Goal: Check status: Check status

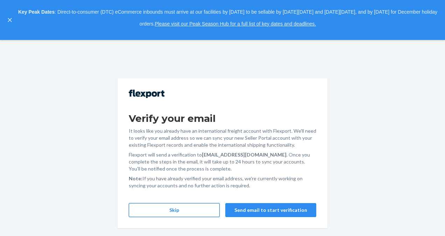
click at [184, 208] on button "Skip" at bounding box center [174, 210] width 91 height 14
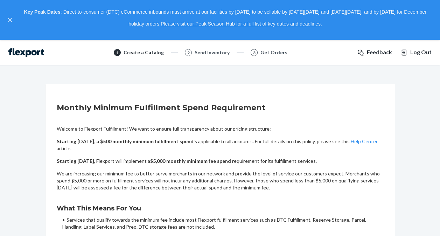
scroll to position [75, 0]
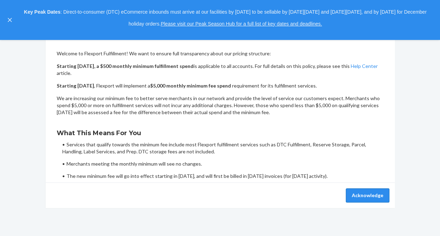
click at [365, 194] on button "Acknowledge" at bounding box center [367, 195] width 43 height 14
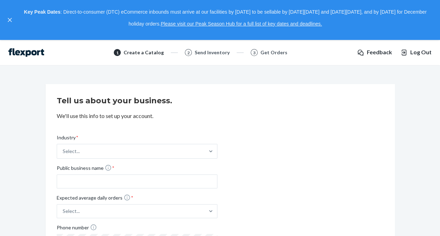
scroll to position [76, 0]
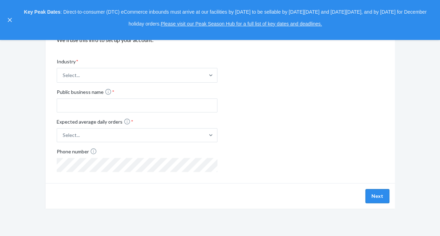
click at [382, 196] on button "Next" at bounding box center [377, 196] width 24 height 14
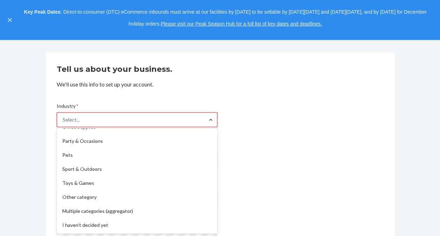
scroll to position [32, 0]
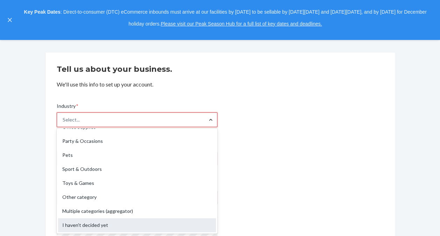
click at [149, 225] on div "I haven't decided yet" at bounding box center [137, 225] width 158 height 14
click at [63, 123] on input "Industry * option I haven't decided yet focused, 19 of 19. 19 results available…" at bounding box center [63, 119] width 1 height 7
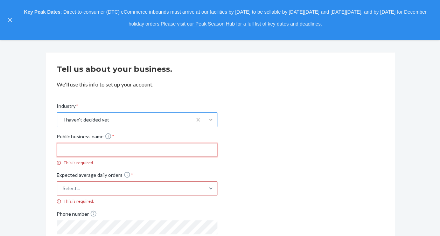
click at [142, 145] on input "Public business name * This is required." at bounding box center [137, 150] width 161 height 14
type input "kjsndcvkjandsc"
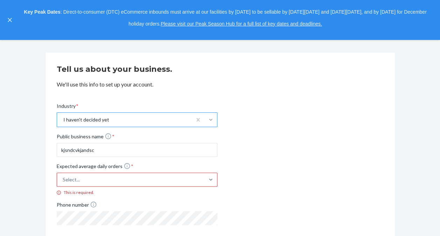
click at [109, 179] on div "Select..." at bounding box center [137, 180] width 161 height 14
click at [28, 180] on input "Expected average daily orders * Select... This is required." at bounding box center [28, 180] width 0 height 0
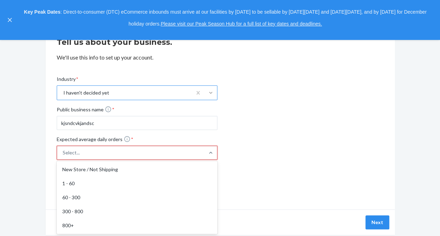
scroll to position [59, 0]
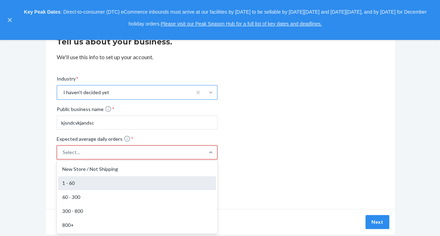
click at [112, 186] on div "1 - 60" at bounding box center [137, 183] width 158 height 14
click at [28, 152] on input "Expected average daily orders * option 1 - 60 focused, 2 of 5. 5 results availa…" at bounding box center [28, 152] width 0 height 0
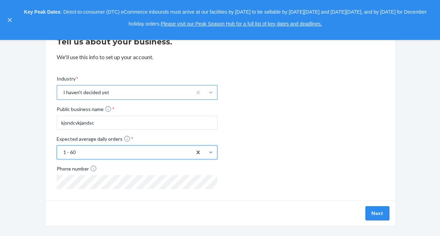
click at [374, 210] on button "Next" at bounding box center [377, 213] width 24 height 14
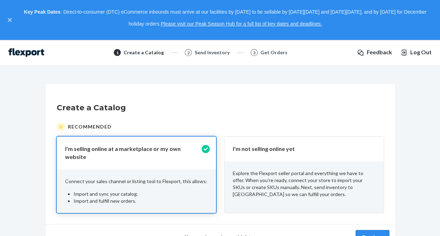
click at [368, 230] on button "Continue" at bounding box center [373, 237] width 34 height 14
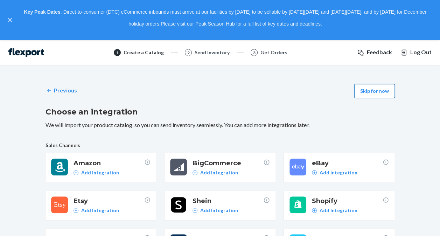
click at [388, 90] on button "Skip for now" at bounding box center [374, 91] width 41 height 14
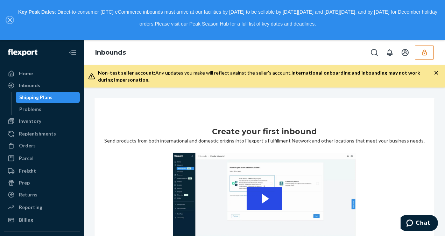
click at [12, 21] on button "close," at bounding box center [9, 19] width 7 height 7
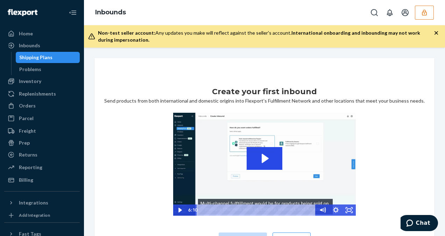
click at [429, 11] on button "button" at bounding box center [424, 13] width 19 height 14
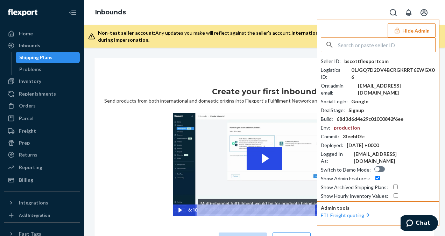
click at [372, 48] on input "text" at bounding box center [386, 45] width 97 height 14
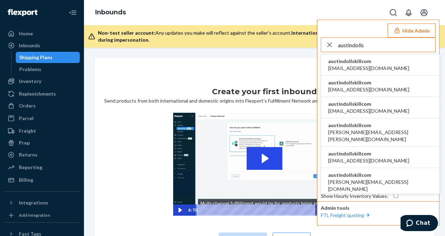
type input "austindolls"
click at [368, 68] on span "alyssa@dollskill.com" at bounding box center [368, 68] width 81 height 7
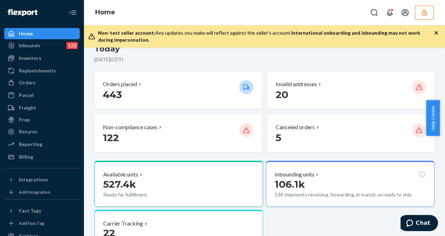
scroll to position [160, 0]
drag, startPoint x: 20, startPoint y: 78, endPoint x: 12, endPoint y: 64, distance: 16.6
click at [20, 78] on div "Orders" at bounding box center [42, 83] width 74 height 10
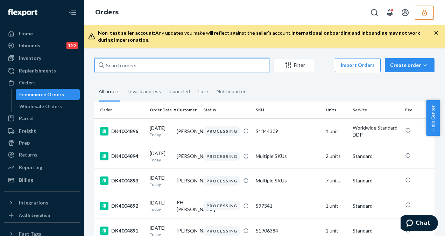
drag, startPoint x: 30, startPoint y: 50, endPoint x: 187, endPoint y: 66, distance: 158.0
click at [187, 66] on input "text" at bounding box center [182, 65] width 175 height 14
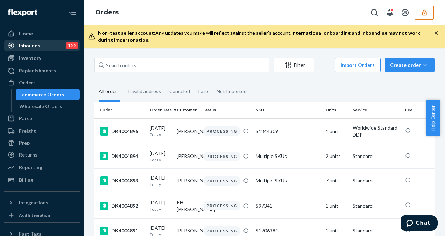
click at [52, 41] on div "Inbounds 122" at bounding box center [42, 46] width 74 height 10
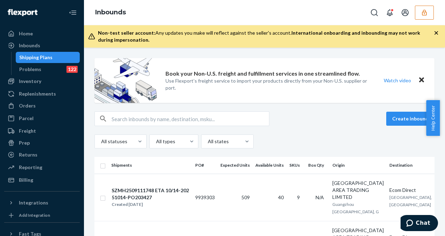
click at [50, 54] on div "Shipping Plans" at bounding box center [35, 57] width 33 height 7
click at [44, 43] on div "Inbounds" at bounding box center [42, 46] width 74 height 10
click at [422, 16] on button "button" at bounding box center [424, 13] width 19 height 14
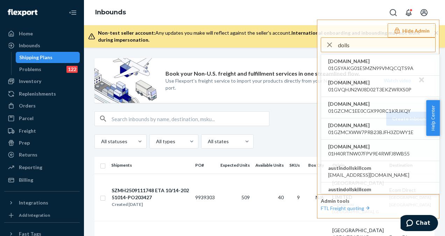
type input "dolls"
click at [295, 95] on div "Book your Non-U.S. freight and fulfillment services in one streamlined flow. Us…" at bounding box center [268, 80] width 205 height 45
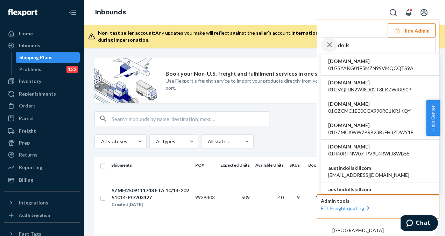
click at [330, 41] on icon "button" at bounding box center [330, 45] width 8 height 14
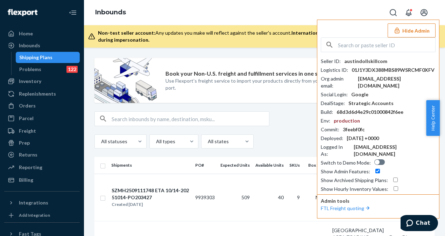
click at [413, 32] on button "Hide Admin" at bounding box center [412, 30] width 48 height 14
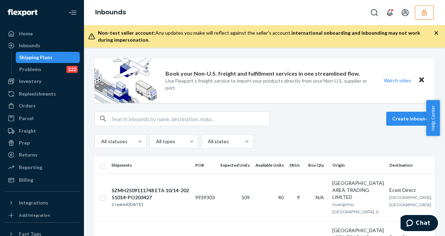
click at [423, 16] on button "button" at bounding box center [424, 13] width 19 height 14
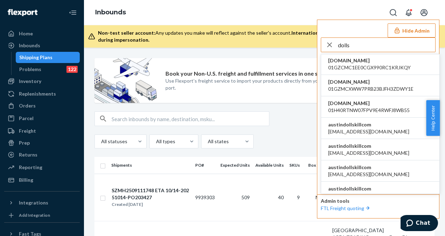
scroll to position [44, 0]
type input "dolls"
click at [347, 123] on span "austindollskillcom" at bounding box center [368, 123] width 81 height 7
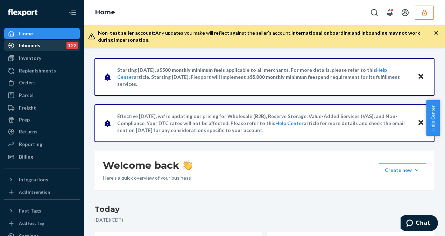
click at [29, 48] on div "Inbounds" at bounding box center [29, 45] width 21 height 7
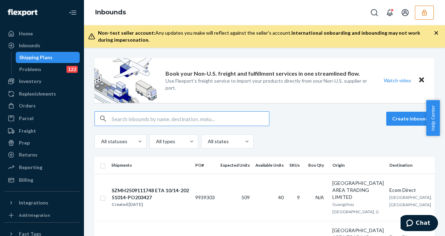
click at [185, 118] on input "text" at bounding box center [191, 119] width 158 height 14
type input "S1873938"
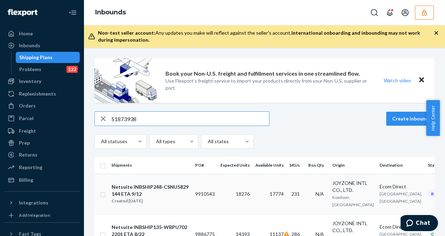
click at [221, 184] on td "18276" at bounding box center [235, 194] width 35 height 40
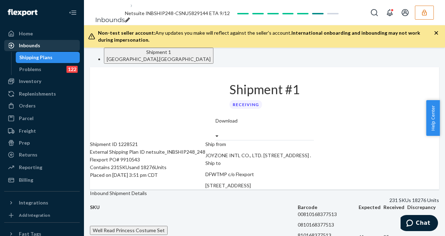
click at [35, 48] on div "Inbounds" at bounding box center [29, 45] width 21 height 7
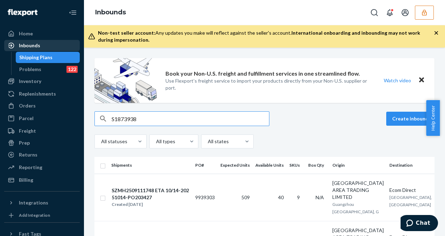
type input "S1873938"
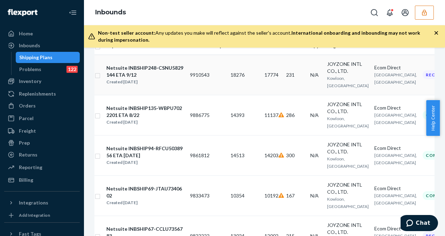
scroll to position [50, 0]
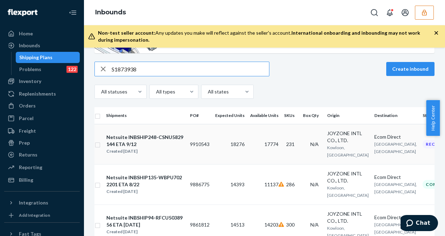
click at [169, 146] on div "Netsuite INBSHIP248-CSNU5829144 ETA 9/12" at bounding box center [145, 141] width 78 height 14
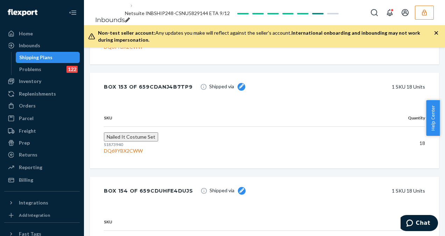
scroll to position [2741, 0]
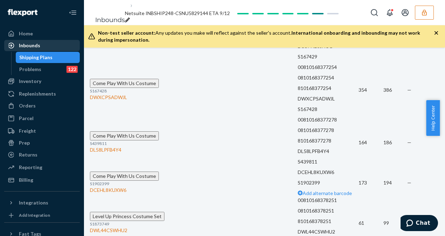
click at [36, 41] on div "Inbounds" at bounding box center [42, 46] width 74 height 10
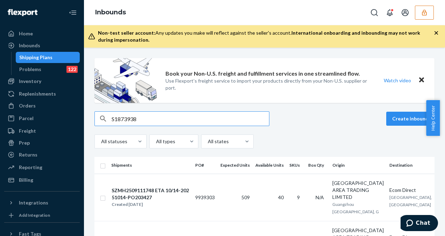
type input "S1873938"
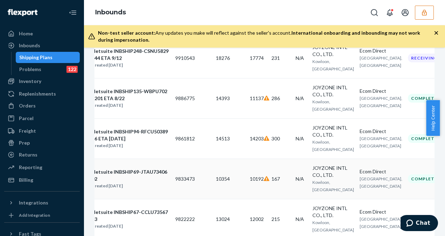
scroll to position [0, 20]
click at [209, 108] on td "14393" at bounding box center [215, 98] width 35 height 40
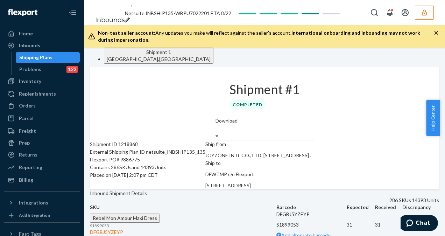
scroll to position [2373, 0]
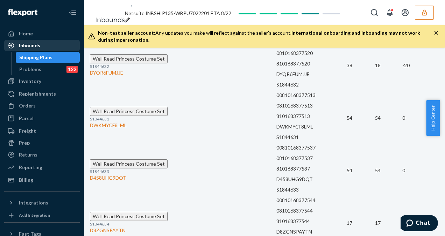
click at [28, 44] on div "Inbounds" at bounding box center [29, 45] width 21 height 7
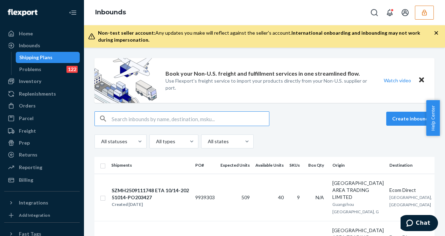
click at [182, 115] on input "text" at bounding box center [191, 119] width 158 height 14
paste input "S1873938"
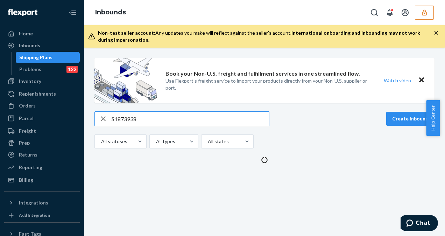
type input "S1873938"
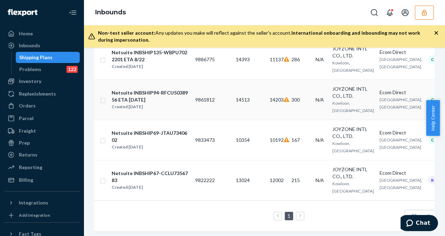
scroll to position [175, 0]
click at [221, 176] on td "13024" at bounding box center [235, 180] width 35 height 40
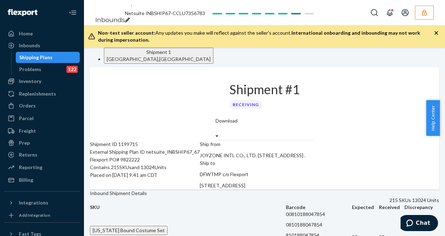
scroll to position [310, 0]
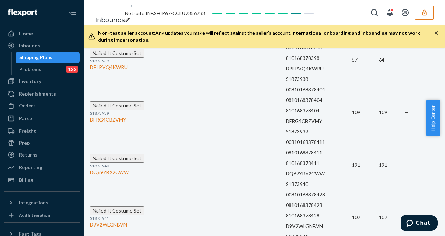
click at [46, 59] on div "Shipping Plans" at bounding box center [35, 57] width 33 height 7
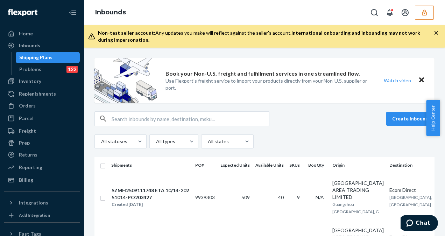
click at [46, 59] on div "Shipping Plans" at bounding box center [35, 57] width 33 height 7
click at [173, 120] on input "text" at bounding box center [191, 119] width 158 height 14
click at [168, 119] on input "text" at bounding box center [191, 119] width 158 height 14
click at [217, 116] on input "text" at bounding box center [191, 119] width 158 height 14
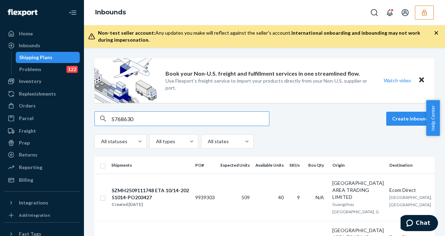
type input "S768630"
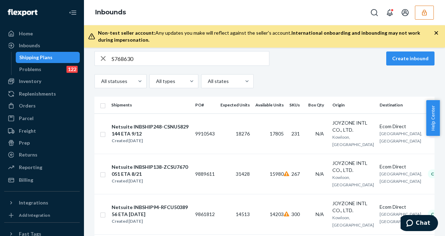
scroll to position [59, 0]
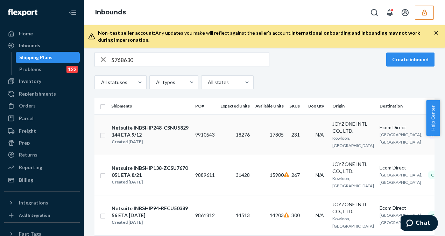
click at [207, 128] on td "9910543" at bounding box center [205, 134] width 25 height 40
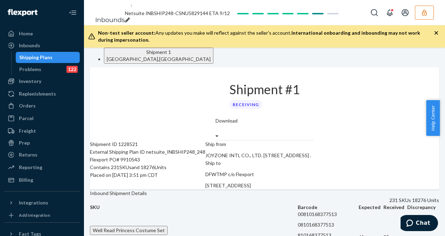
click at [55, 55] on div "Shipping Plans" at bounding box center [47, 58] width 63 height 10
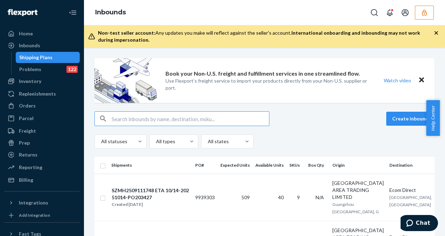
click at [141, 117] on input "text" at bounding box center [191, 119] width 158 height 14
type input "S1873827"
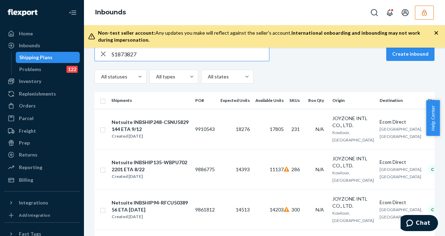
scroll to position [68, 0]
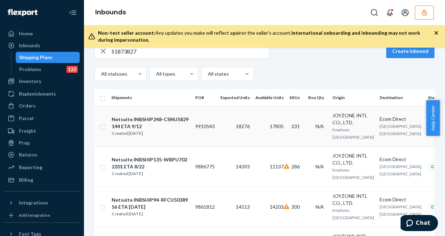
click at [205, 142] on td "9910543" at bounding box center [205, 126] width 25 height 40
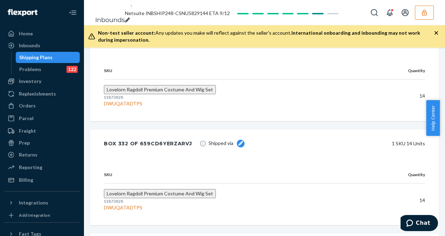
scroll to position [45865, 0]
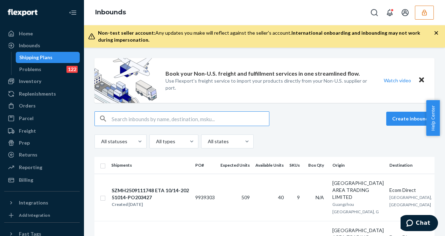
click at [153, 118] on input "text" at bounding box center [191, 119] width 158 height 14
type input "S1873827"
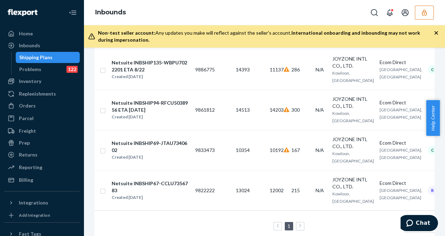
scroll to position [168, 0]
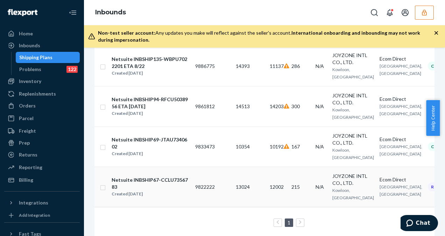
click at [217, 186] on td "9822222" at bounding box center [205, 187] width 25 height 40
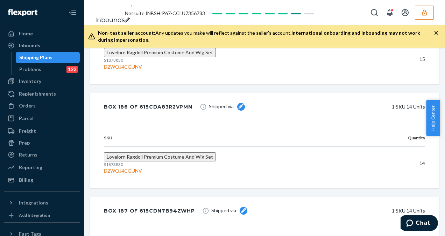
scroll to position [3727, 0]
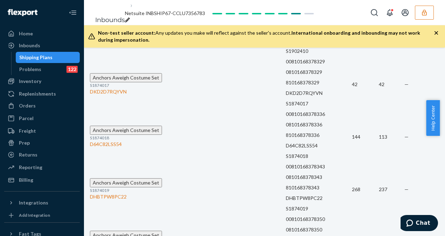
click at [36, 62] on div "Shipping Plans" at bounding box center [47, 58] width 63 height 10
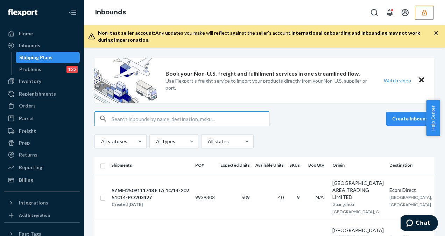
click at [127, 123] on input "text" at bounding box center [191, 119] width 158 height 14
type input "S1873827"
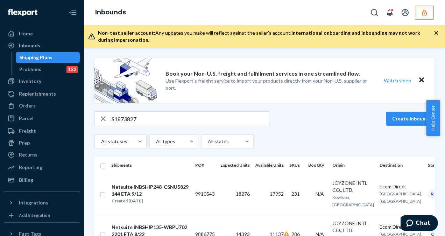
drag, startPoint x: 442, startPoint y: 110, endPoint x: 441, endPoint y: 145, distance: 35.0
click at [441, 145] on body "Home Inbounds Shipping Plans Problems 122 Inventory Products Replenishments Ord…" at bounding box center [222, 118] width 445 height 236
drag, startPoint x: 441, startPoint y: 145, endPoint x: 428, endPoint y: 149, distance: 13.3
click at [432, 148] on div "Book your Non-U.S. freight and fulfillment services in one streamlined flow. Us…" at bounding box center [264, 235] width 351 height 355
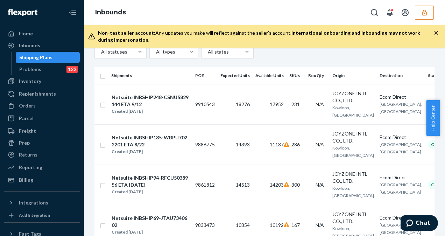
scroll to position [92, 0]
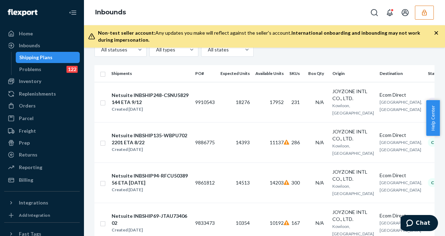
click at [438, 186] on div "Book your Non-U.S. freight and fulfillment services in one streamlined flow. Us…" at bounding box center [264, 142] width 361 height 188
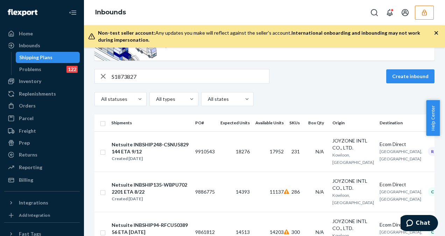
scroll to position [36, 0]
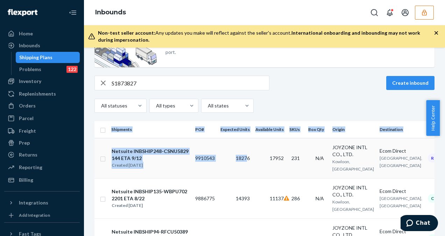
drag, startPoint x: 336, startPoint y: 104, endPoint x: 246, endPoint y: 167, distance: 109.4
click at [246, 167] on div "S1873827 Create inbound All statuses All types All states Shipments PO# Expecte…" at bounding box center [265, 227] width 340 height 302
click at [246, 167] on td "18276" at bounding box center [235, 158] width 35 height 40
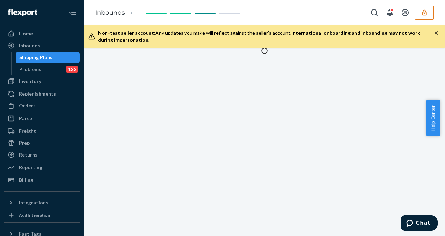
click at [246, 167] on div at bounding box center [264, 142] width 361 height 188
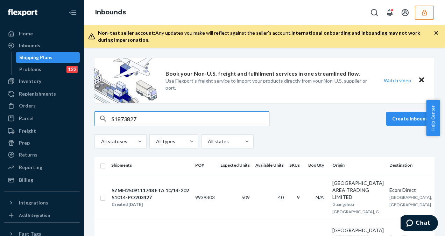
type input "S1873827"
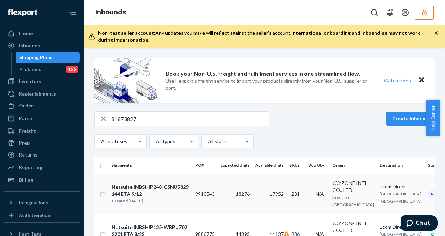
click at [196, 200] on td "9910543" at bounding box center [205, 194] width 25 height 40
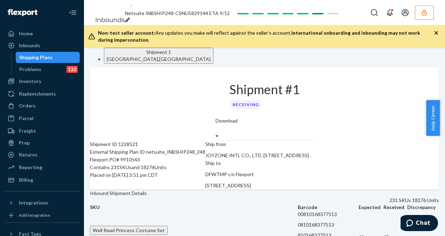
click at [314, 90] on div "Shipment #1 Receiving" at bounding box center [265, 92] width 98 height 50
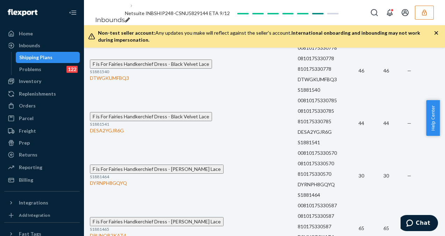
scroll to position [5896, 0]
click at [39, 60] on div "Shipping Plans" at bounding box center [35, 57] width 33 height 7
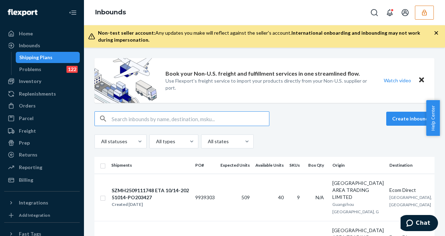
click at [131, 116] on input "text" at bounding box center [191, 119] width 158 height 14
type input "S1873827"
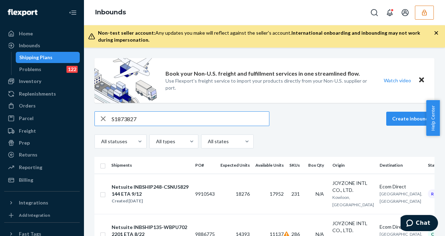
scroll to position [165, 0]
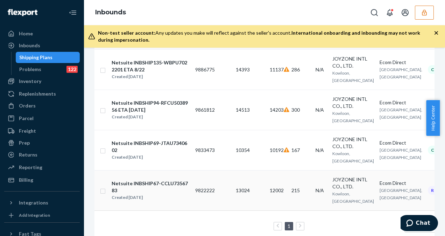
click at [278, 187] on span "12002" at bounding box center [277, 190] width 14 height 6
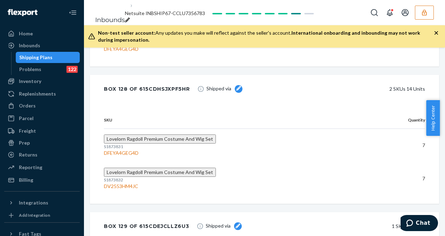
scroll to position [3742, 0]
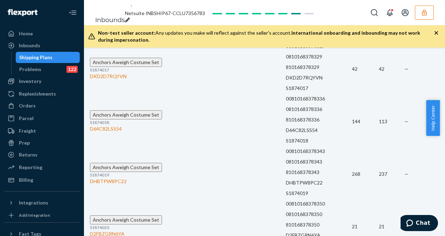
click at [34, 60] on div "Shipping Plans" at bounding box center [35, 57] width 33 height 7
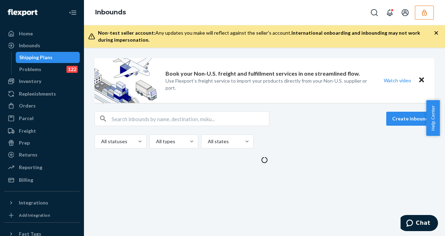
click at [34, 60] on div "Shipping Plans" at bounding box center [35, 57] width 33 height 7
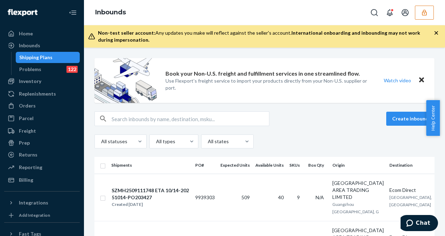
click at [34, 60] on div "Shipping Plans" at bounding box center [35, 57] width 33 height 7
click at [128, 118] on input "text" at bounding box center [191, 119] width 158 height 14
type input "S1873942"
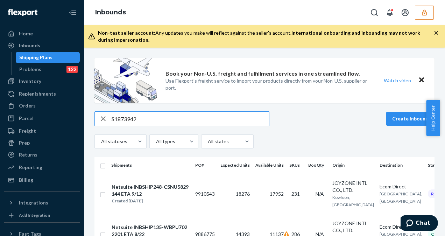
scroll to position [100, 0]
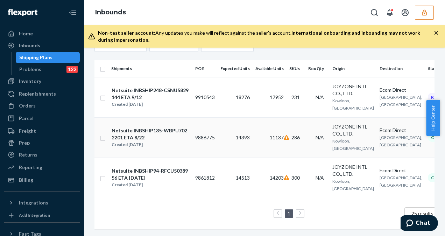
click at [261, 135] on td "11137" at bounding box center [270, 137] width 34 height 40
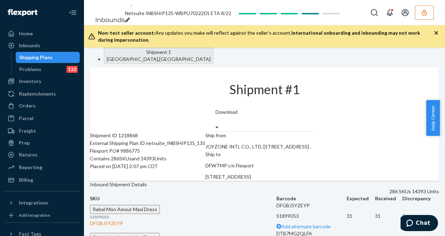
click at [200, 168] on div "Shipment ID 1218868 External Shipping Plan ID netsuite_INBSHIP135_135 Flexport …" at bounding box center [148, 156] width 116 height 49
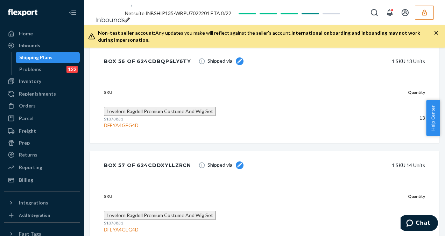
scroll to position [1078, 0]
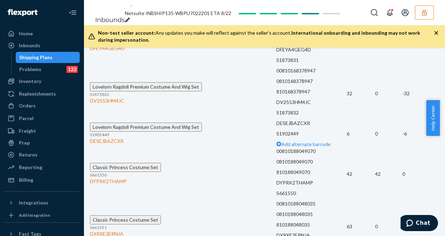
click at [37, 56] on div "Shipping Plans" at bounding box center [35, 57] width 33 height 7
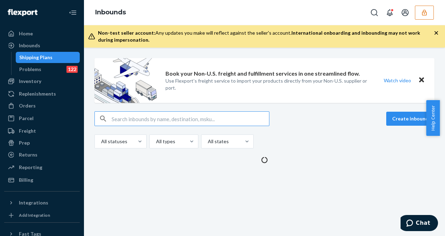
click at [143, 114] on input "text" at bounding box center [191, 119] width 158 height 14
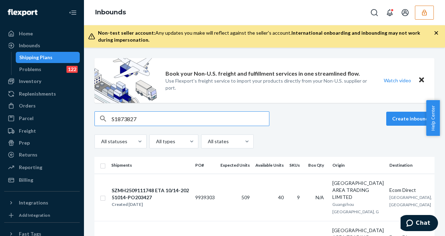
type input "S1873827"
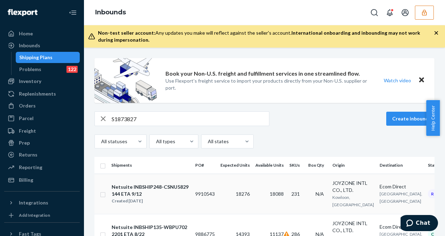
click at [211, 201] on td "9910543" at bounding box center [205, 194] width 25 height 40
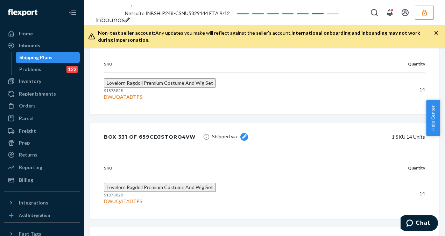
scroll to position [45661, 0]
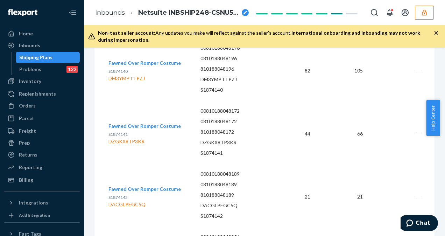
scroll to position [5524, 0]
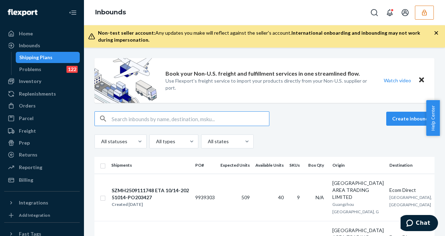
click at [129, 120] on input "text" at bounding box center [191, 119] width 158 height 14
type input "S1873827"
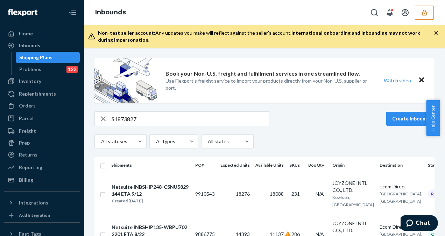
drag, startPoint x: 442, startPoint y: 121, endPoint x: 443, endPoint y: 182, distance: 60.9
click at [443, 182] on body "Home Inbounds Shipping Plans Problems 122 Inventory Products Replenishments Ord…" at bounding box center [222, 118] width 445 height 236
drag, startPoint x: 443, startPoint y: 182, endPoint x: 424, endPoint y: 186, distance: 19.6
click at [425, 186] on td "Receiving" at bounding box center [447, 194] width 44 height 40
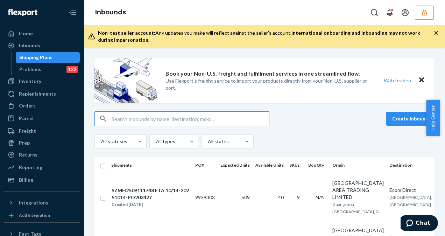
click at [223, 119] on input "text" at bounding box center [191, 119] width 158 height 14
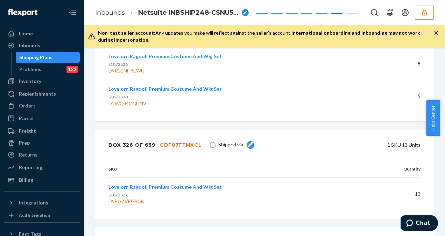
scroll to position [5952, 0]
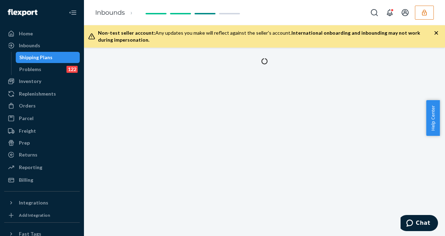
click at [29, 55] on div "Shipping Plans" at bounding box center [35, 57] width 33 height 7
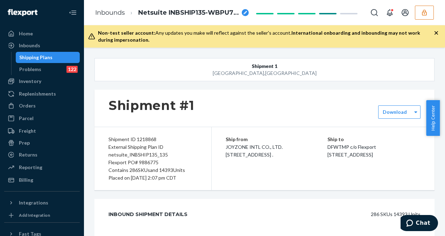
click at [51, 58] on div "Shipping Plans" at bounding box center [47, 58] width 63 height 10
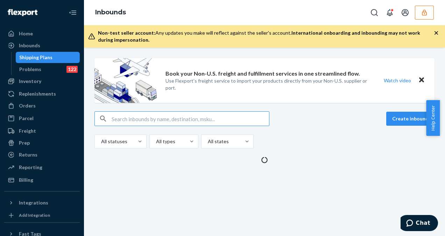
click at [173, 120] on input "text" at bounding box center [191, 119] width 158 height 14
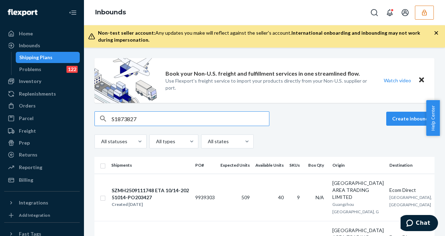
type input "S1873827"
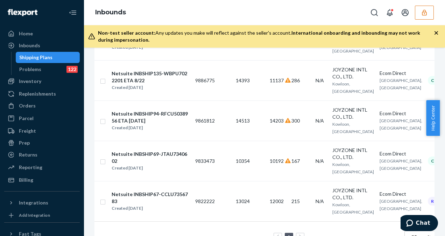
scroll to position [154, 0]
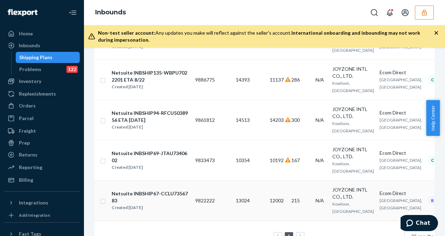
click at [290, 204] on td "215" at bounding box center [296, 200] width 19 height 40
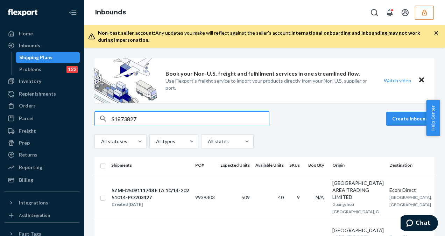
type input "S1873827"
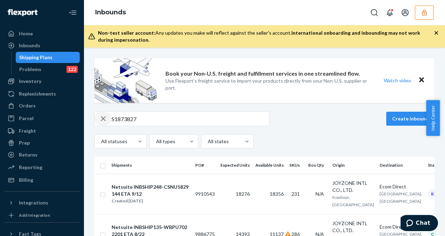
click at [102, 116] on icon "button" at bounding box center [103, 119] width 8 height 14
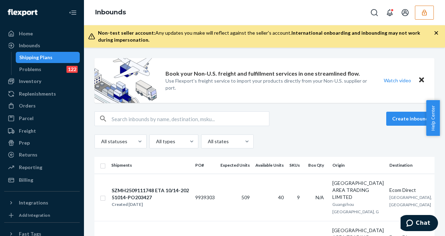
click at [144, 120] on input "text" at bounding box center [191, 119] width 158 height 14
type input "S1873827"
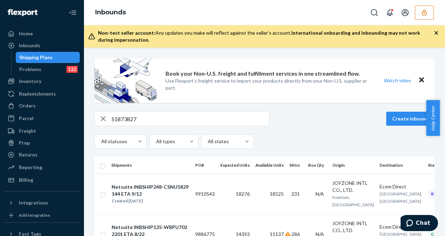
drag, startPoint x: 441, startPoint y: 112, endPoint x: 443, endPoint y: 133, distance: 21.4
click at [440, 133] on div "Help Center" at bounding box center [435, 118] width 19 height 36
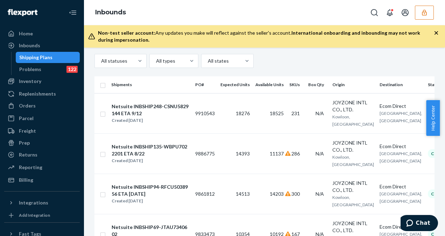
scroll to position [86, 0]
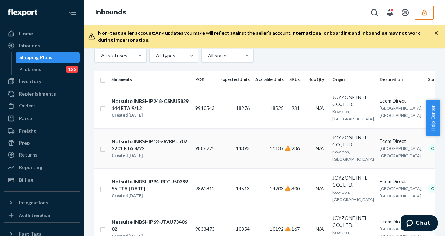
click at [301, 160] on td "286" at bounding box center [296, 148] width 19 height 40
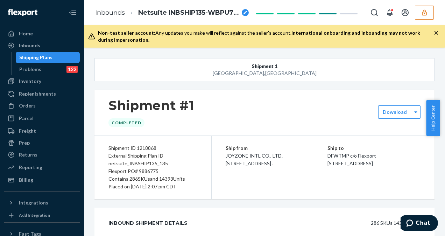
click at [18, 57] on div "Shipping Plans" at bounding box center [47, 58] width 63 height 10
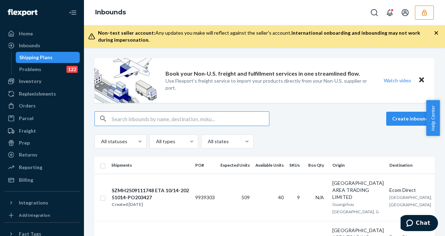
click at [179, 116] on input "text" at bounding box center [191, 119] width 158 height 14
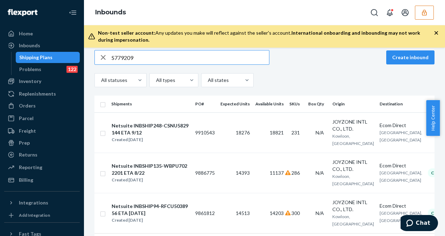
scroll to position [62, 0]
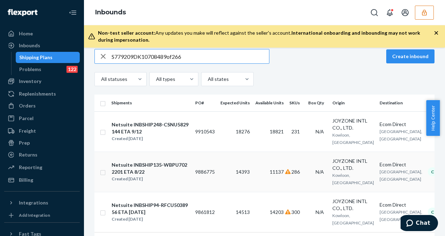
type input "S779209DK10708489of266"
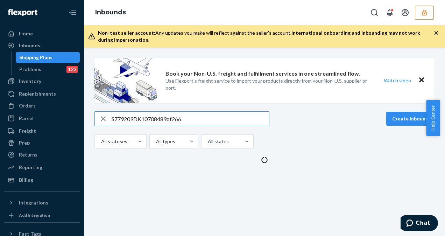
scroll to position [0, 0]
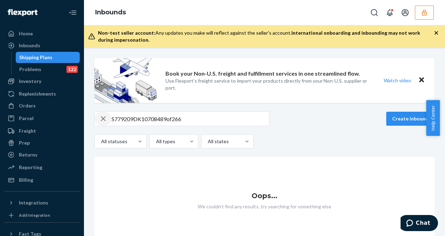
click at [97, 117] on div "button" at bounding box center [103, 119] width 17 height 14
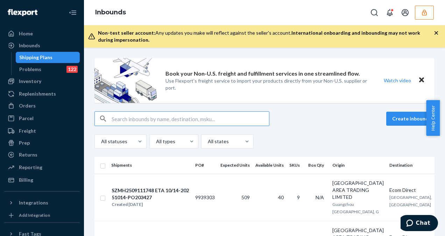
click at [183, 121] on input "text" at bounding box center [191, 119] width 158 height 14
type input "S768697"
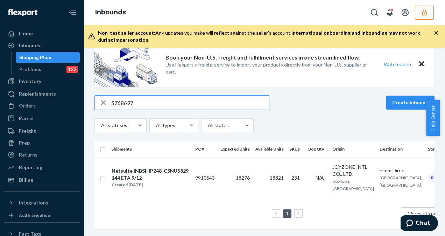
scroll to position [21, 0]
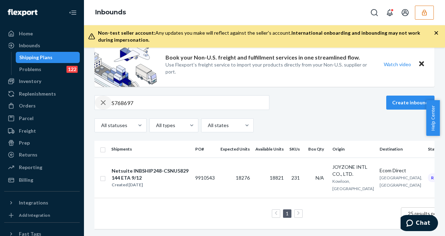
click at [99, 103] on div "button" at bounding box center [103, 103] width 17 height 14
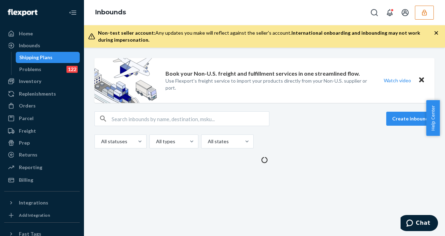
scroll to position [0, 0]
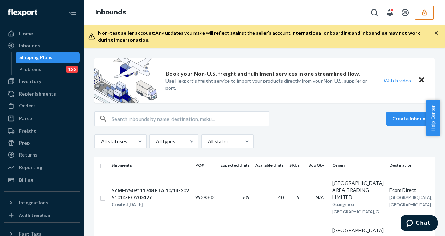
click at [103, 119] on button "button" at bounding box center [103, 119] width 0 height 0
click at [120, 116] on input "text" at bounding box center [191, 119] width 158 height 14
type input "S1906624"
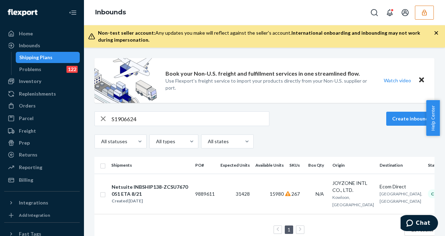
drag, startPoint x: 445, startPoint y: 102, endPoint x: 446, endPoint y: 109, distance: 7.1
click at [440, 109] on html "Home Inbounds Shipping Plans Problems 122 Inventory Products Replenishments Ord…" at bounding box center [222, 118] width 445 height 236
click at [309, 123] on div "S1906624 Create inbound" at bounding box center [265, 118] width 340 height 15
click at [273, 197] on td "15980" at bounding box center [270, 194] width 34 height 40
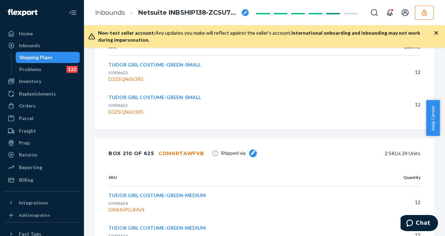
scroll to position [4740, 0]
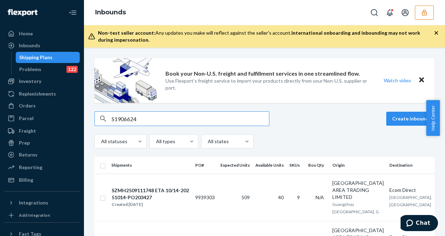
type input "S1906624"
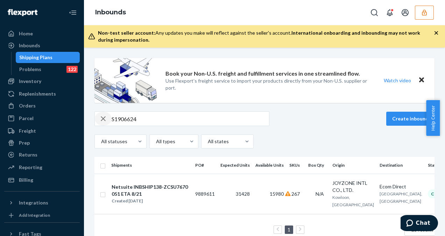
click at [101, 117] on icon "button" at bounding box center [103, 119] width 8 height 14
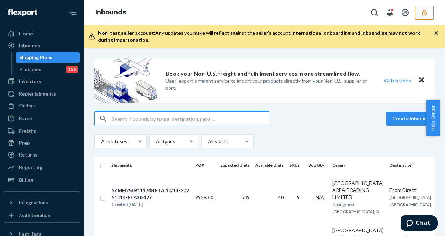
click at [114, 114] on input "text" at bounding box center [191, 119] width 158 height 14
type input "S1858464"
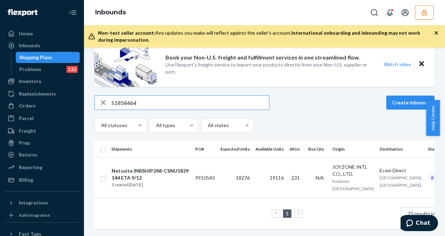
scroll to position [21, 0]
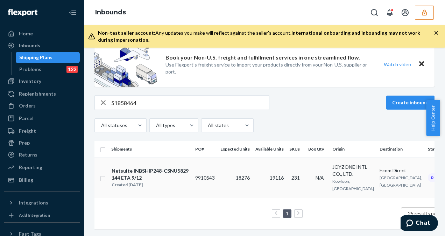
click at [235, 178] on td "18276" at bounding box center [235, 178] width 35 height 40
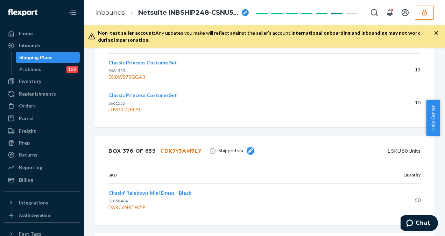
scroll to position [6724, 0]
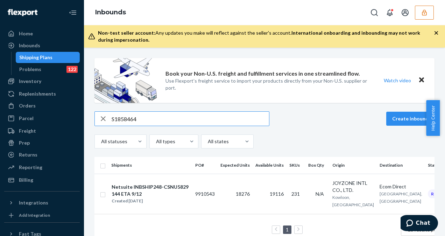
scroll to position [21, 0]
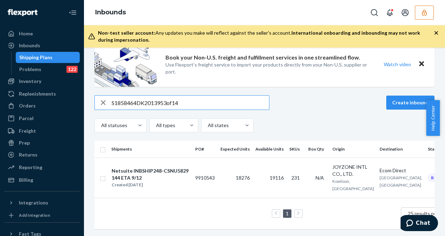
type input "S1858464DK2013953of14"
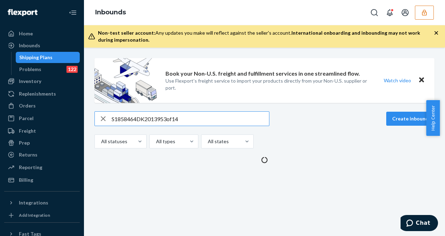
scroll to position [0, 0]
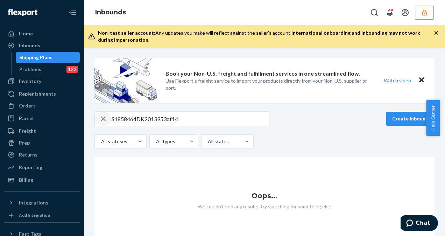
click at [106, 117] on icon "button" at bounding box center [103, 119] width 8 height 14
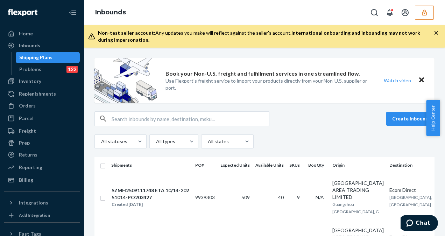
click at [103, 119] on button "button" at bounding box center [103, 119] width 0 height 0
click at [120, 120] on input "text" at bounding box center [191, 119] width 158 height 14
type input "S2001055"
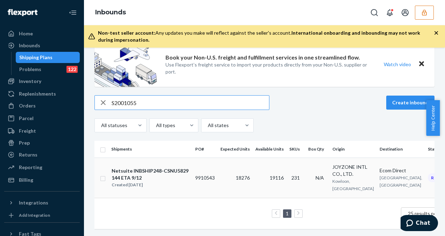
scroll to position [21, 0]
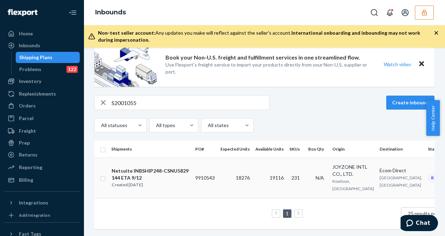
click at [259, 171] on td "19116" at bounding box center [270, 178] width 34 height 40
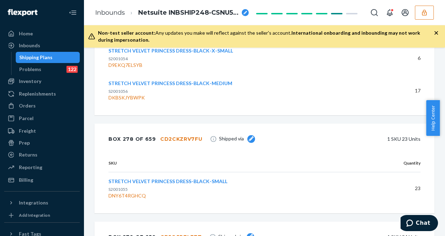
scroll to position [4518, 0]
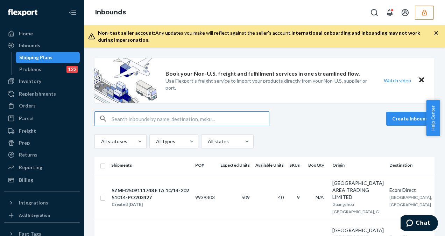
click at [149, 121] on input "text" at bounding box center [191, 119] width 158 height 14
type input "S2001183"
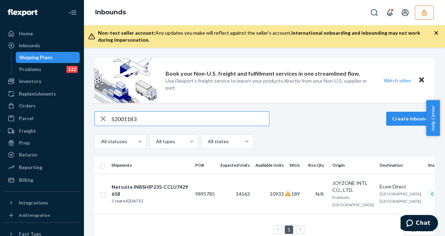
click at [105, 123] on icon "button" at bounding box center [103, 119] width 8 height 14
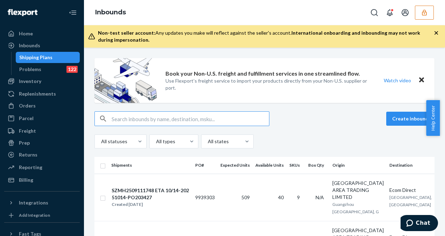
click at [123, 122] on input "text" at bounding box center [191, 119] width 158 height 14
type input "S1874140"
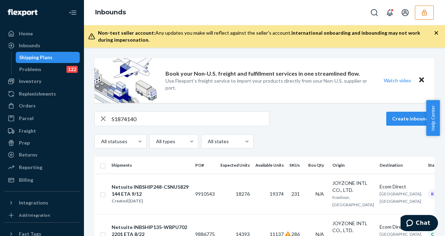
drag, startPoint x: 442, startPoint y: 105, endPoint x: 442, endPoint y: 144, distance: 38.2
click at [440, 144] on body "Home Inbounds Shipping Plans Problems 122 Inventory Products Replenishments Ord…" at bounding box center [222, 118] width 445 height 236
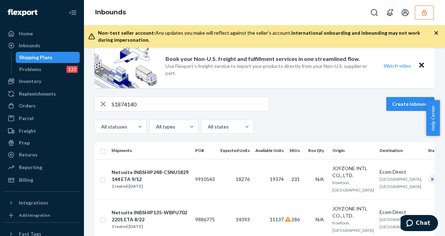
scroll to position [28, 0]
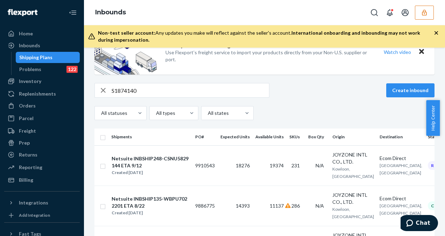
click at [392, 110] on div "All statuses All types All states" at bounding box center [265, 113] width 340 height 14
click at [253, 203] on td "11137" at bounding box center [270, 206] width 34 height 40
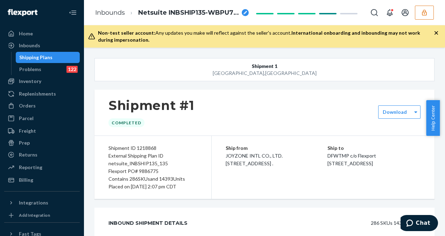
click at [46, 56] on div "Shipping Plans" at bounding box center [35, 57] width 33 height 7
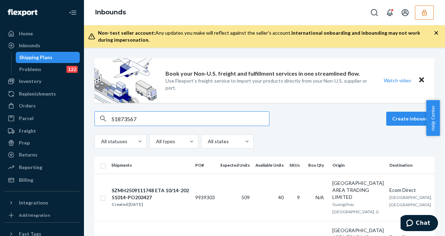
type input "S1873567"
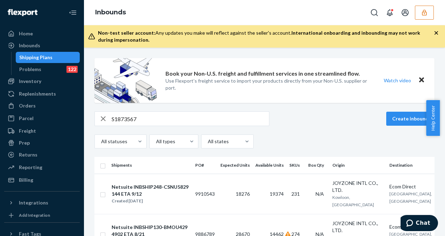
drag, startPoint x: 444, startPoint y: 123, endPoint x: 445, endPoint y: 154, distance: 30.8
click at [440, 154] on html "Home Inbounds Shipping Plans Problems 122 Inventory Products Replenishments Ord…" at bounding box center [222, 118] width 445 height 236
click at [336, 136] on div "All statuses All types All states" at bounding box center [265, 141] width 340 height 14
click at [191, 188] on td "Netsuite INBSHIP248-CSNU5829144 ETA 9/12 Created Aug 22, 2025" at bounding box center [151, 194] width 84 height 40
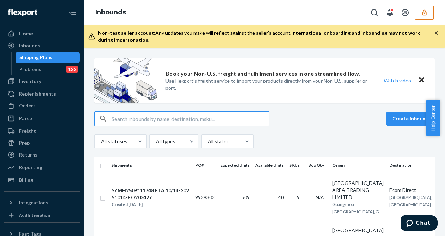
click at [120, 123] on input "text" at bounding box center [191, 119] width 158 height 14
click at [36, 57] on div "Shipping Plans" at bounding box center [35, 57] width 33 height 7
click at [123, 114] on input "text" at bounding box center [191, 119] width 158 height 14
type input "S1904425"
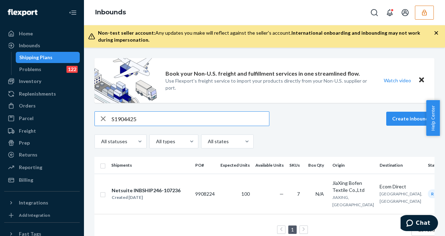
click at [101, 117] on icon "button" at bounding box center [103, 119] width 8 height 14
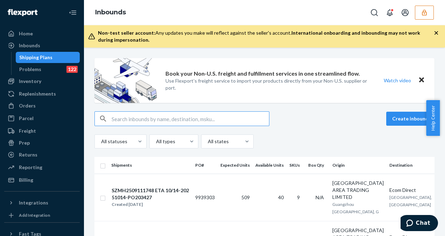
click at [175, 116] on input "text" at bounding box center [191, 119] width 158 height 14
type input "S661593"
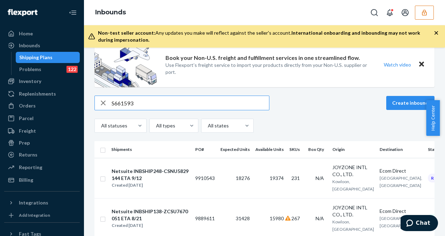
scroll to position [18, 0]
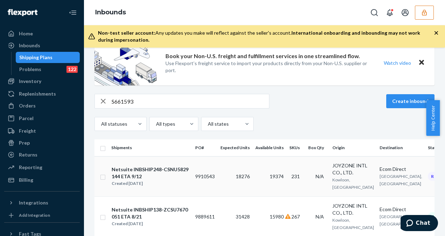
click at [272, 188] on td "19374" at bounding box center [270, 176] width 34 height 40
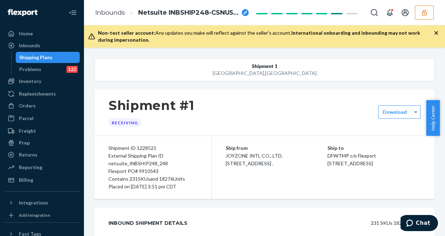
click at [20, 61] on div "Shipping Plans" at bounding box center [47, 58] width 63 height 10
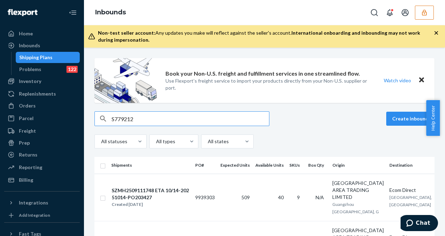
type input "S779212"
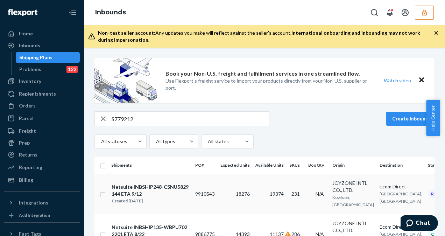
click at [249, 193] on span "18276" at bounding box center [243, 194] width 14 height 6
